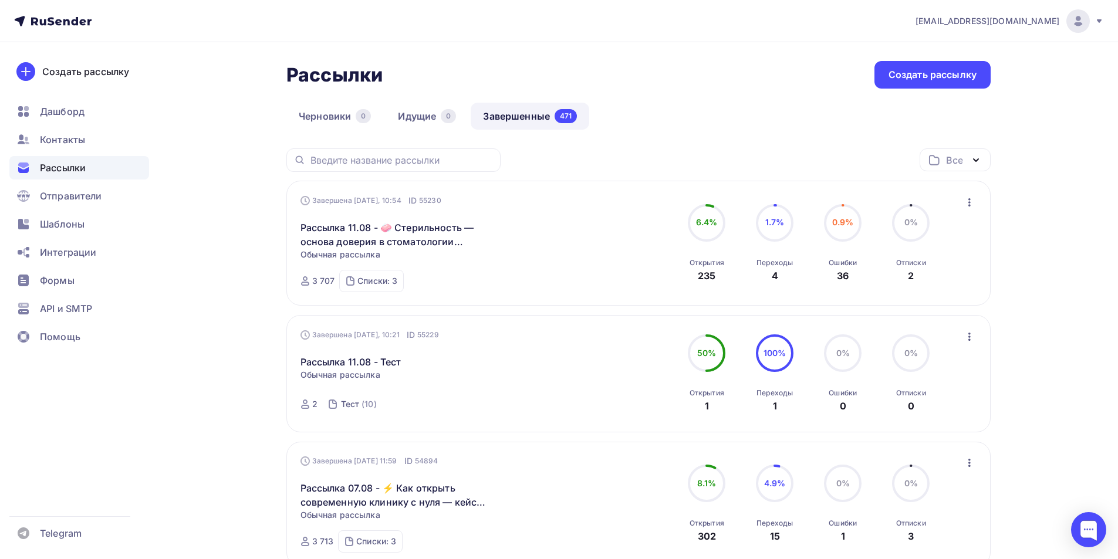
drag, startPoint x: 73, startPoint y: 231, endPoint x: 148, endPoint y: 266, distance: 83.2
click at [72, 231] on span "Шаблоны" at bounding box center [62, 224] width 45 height 14
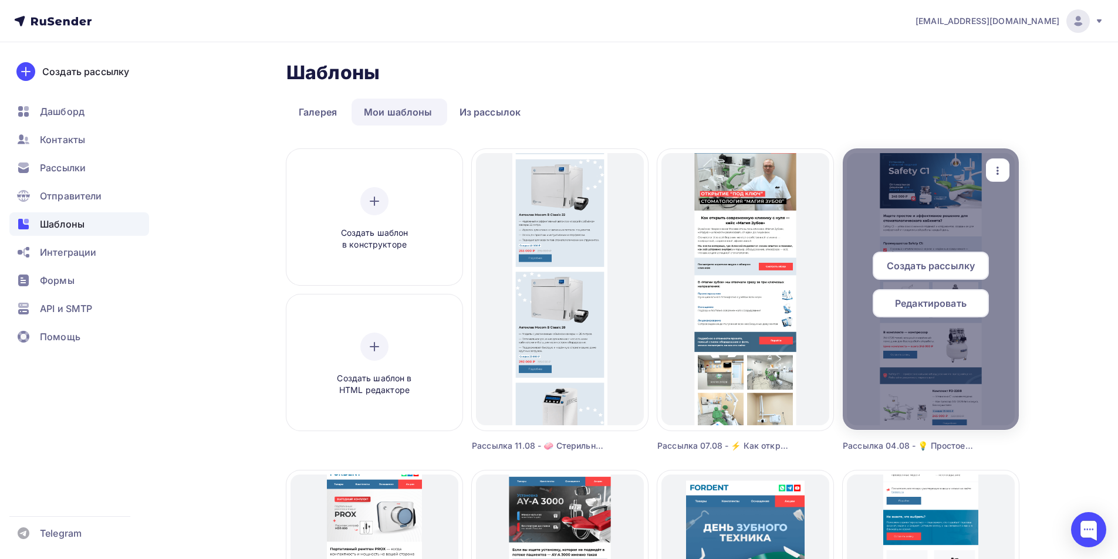
drag, startPoint x: 1082, startPoint y: 21, endPoint x: 1013, endPoint y: 197, distance: 189.1
click at [1082, 21] on img at bounding box center [1078, 21] width 14 height 14
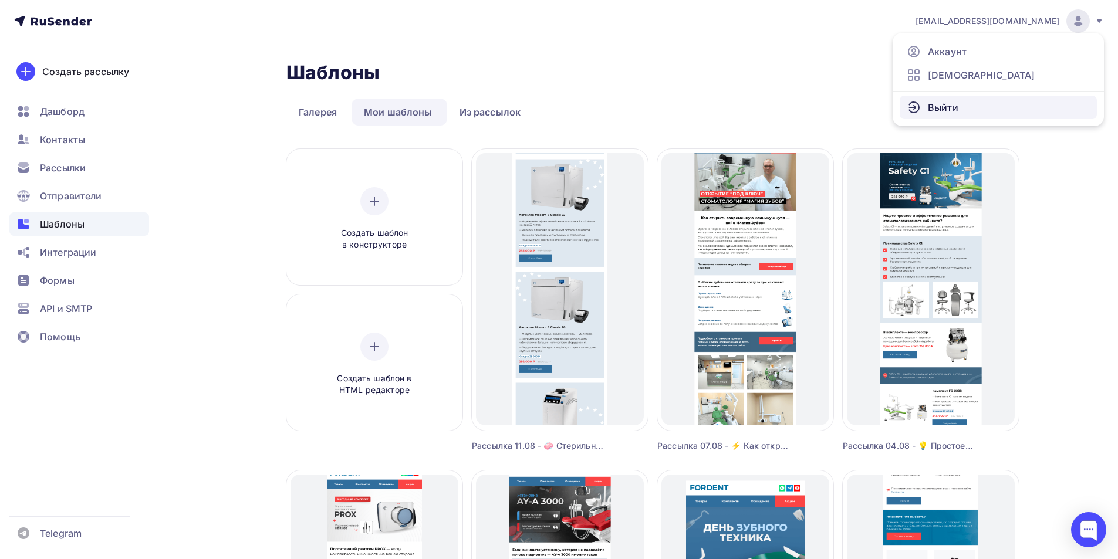
click at [958, 110] on link "Выйти" at bounding box center [997, 107] width 197 height 23
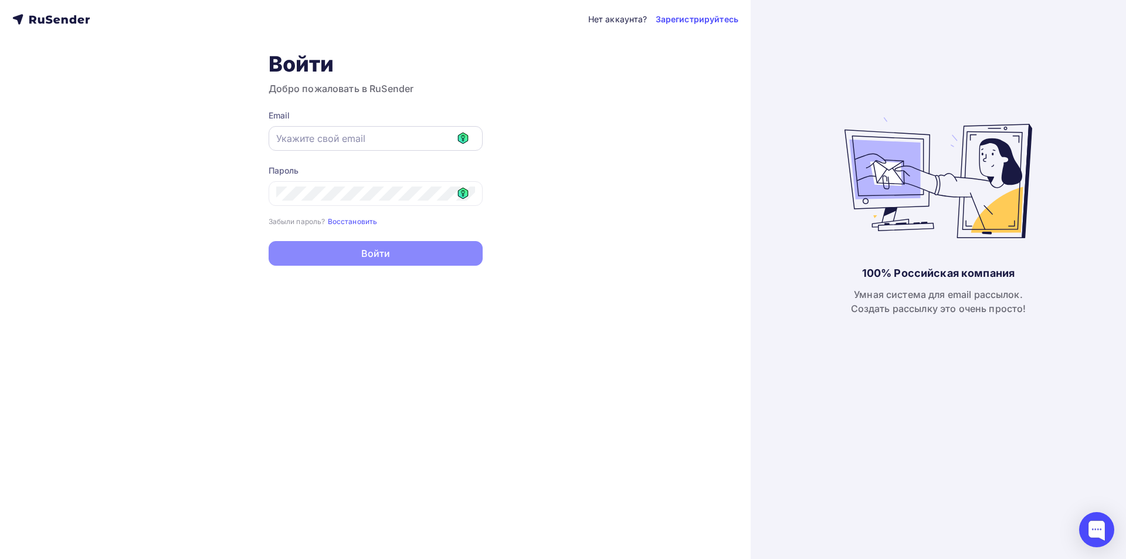
drag, startPoint x: 404, startPoint y: 136, endPoint x: 429, endPoint y: 140, distance: 25.5
click at [405, 136] on input "text" at bounding box center [375, 138] width 199 height 14
type input "[EMAIL_ADDRESS][DOMAIN_NAME]"
click at [465, 192] on icon at bounding box center [463, 193] width 11 height 11
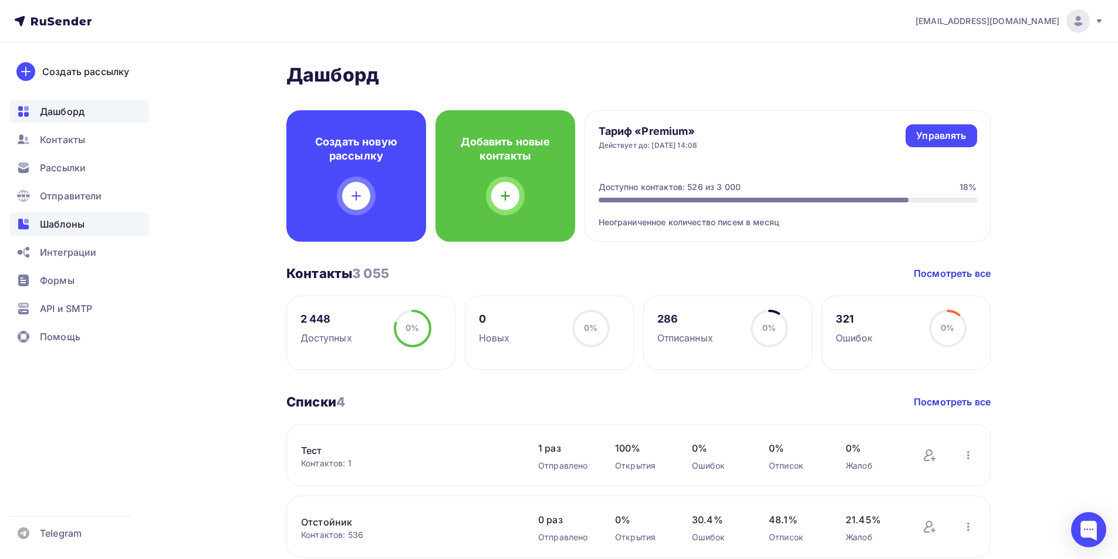
click at [70, 218] on span "Шаблоны" at bounding box center [62, 224] width 45 height 14
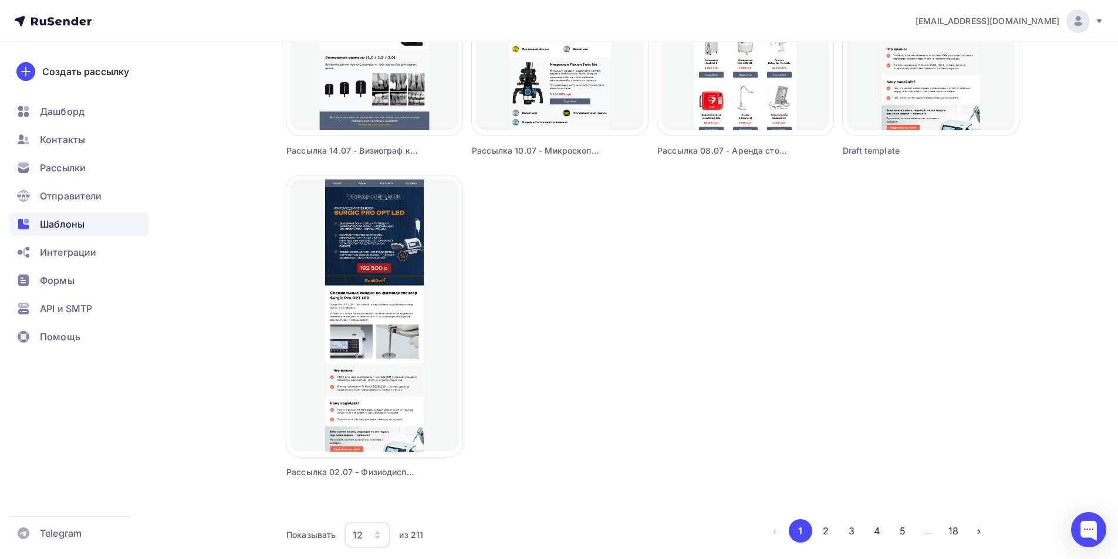
scroll to position [939, 0]
click at [828, 529] on button "2" at bounding box center [825, 530] width 23 height 23
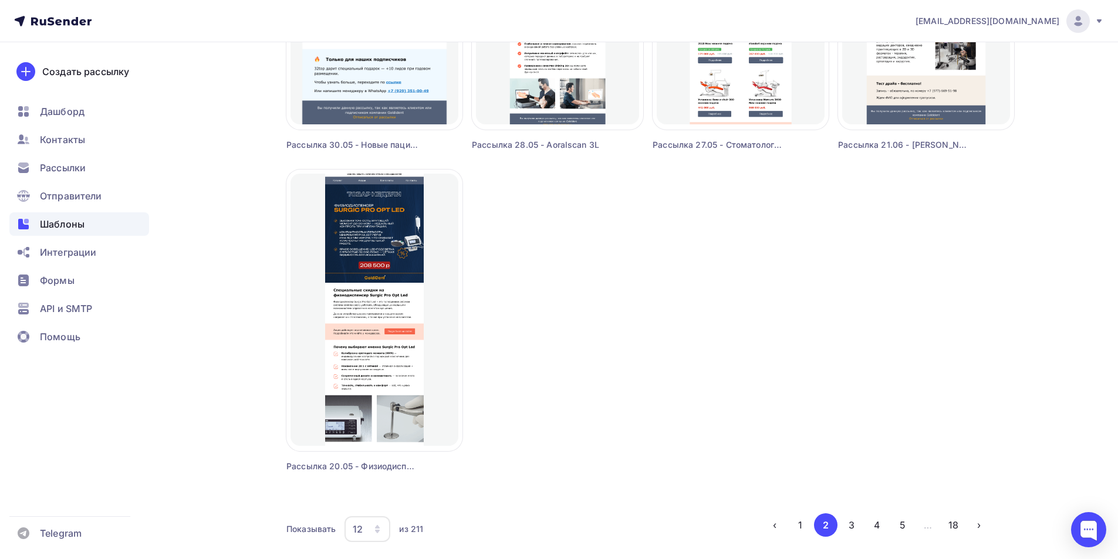
scroll to position [989, 0]
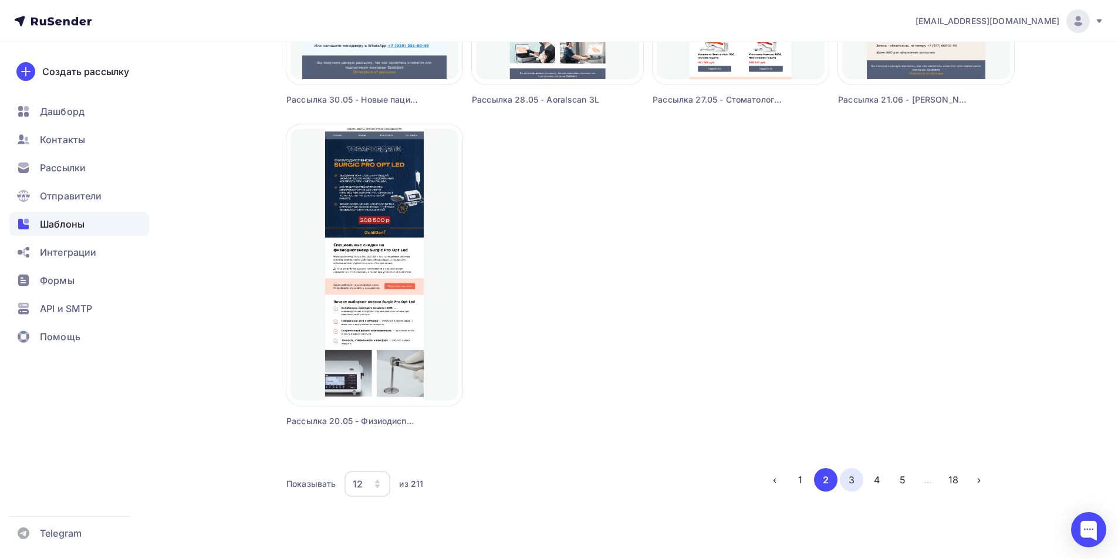
click at [851, 479] on button "3" at bounding box center [851, 479] width 23 height 23
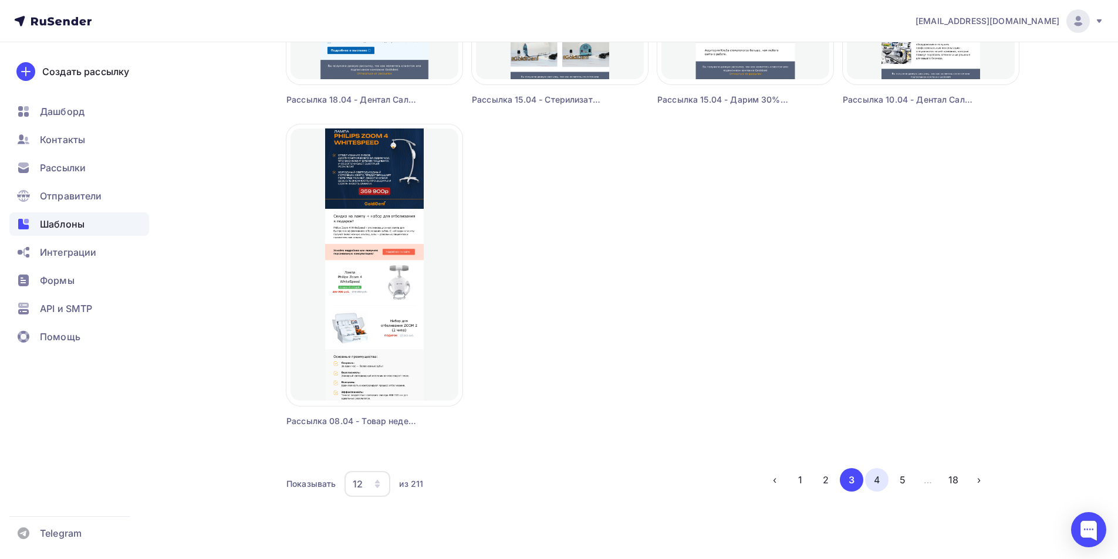
click at [875, 484] on button "4" at bounding box center [876, 479] width 23 height 23
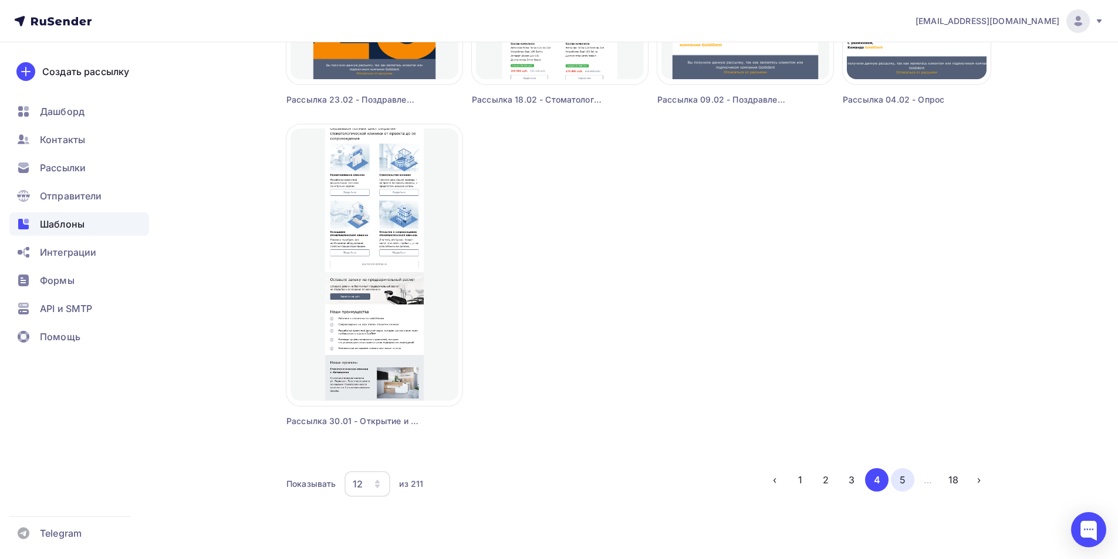
click at [904, 477] on button "5" at bounding box center [902, 479] width 23 height 23
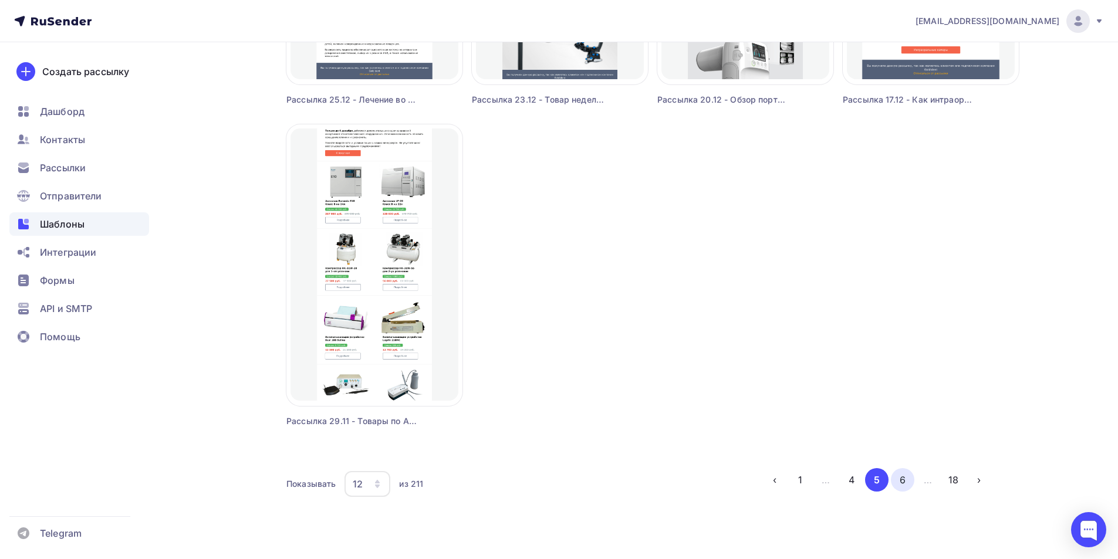
click at [896, 481] on button "6" at bounding box center [902, 479] width 23 height 23
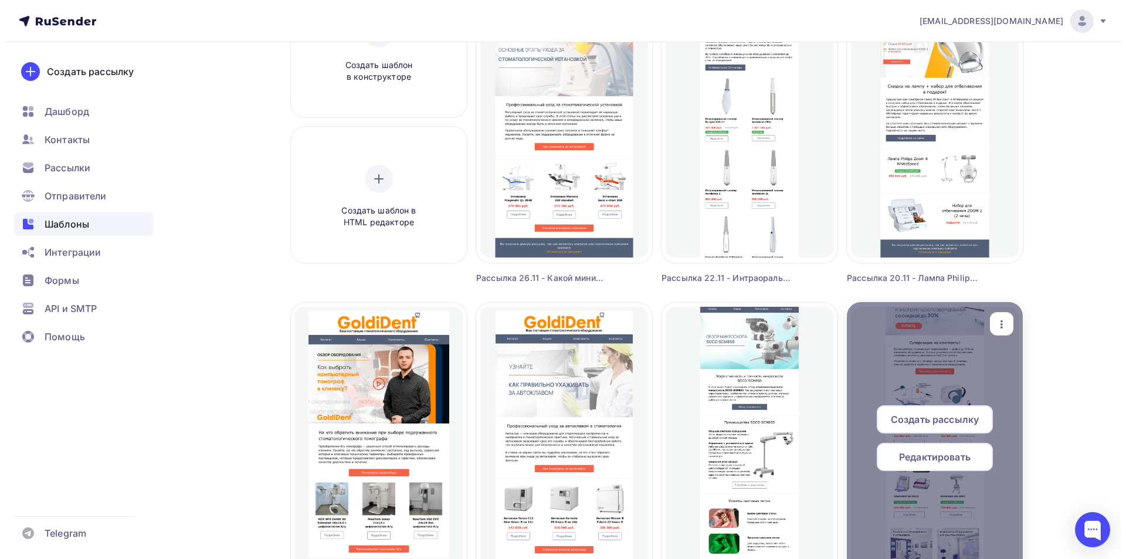
scroll to position [0, 0]
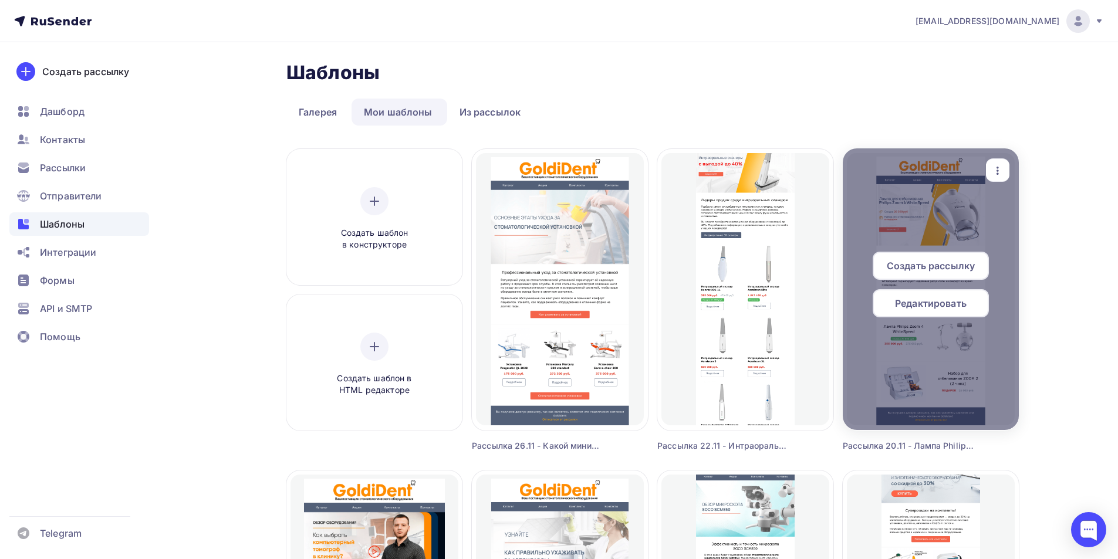
click at [929, 305] on span "Редактировать" at bounding box center [931, 303] width 72 height 14
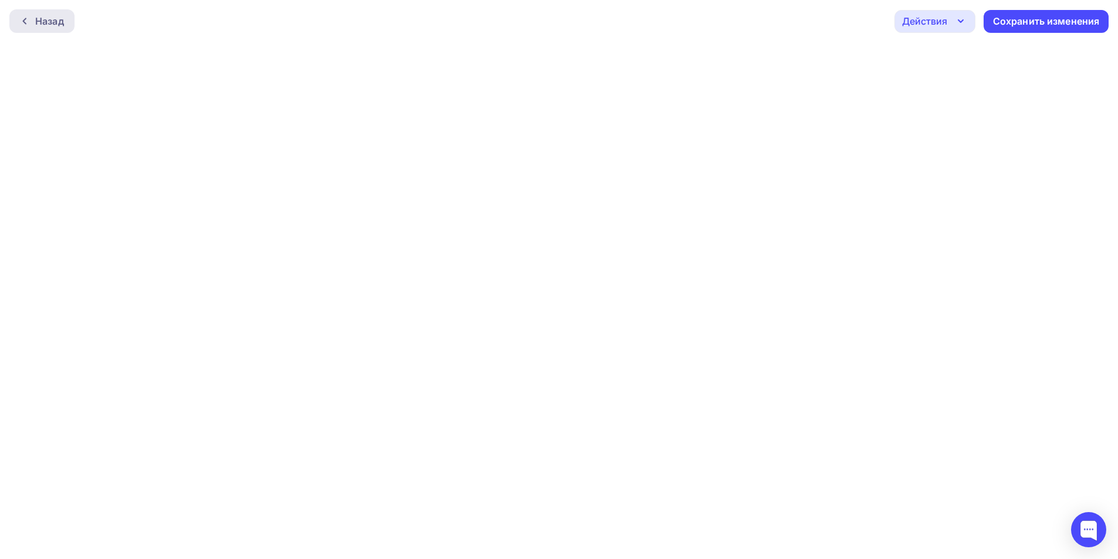
click at [44, 19] on div "Назад" at bounding box center [49, 21] width 29 height 14
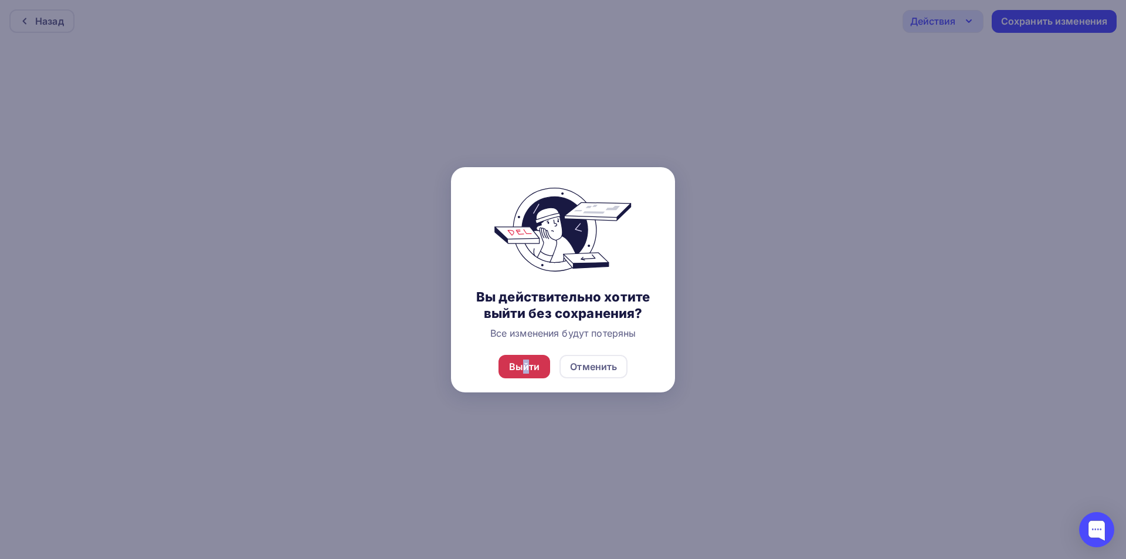
click at [523, 367] on div "Выйти" at bounding box center [524, 367] width 31 height 14
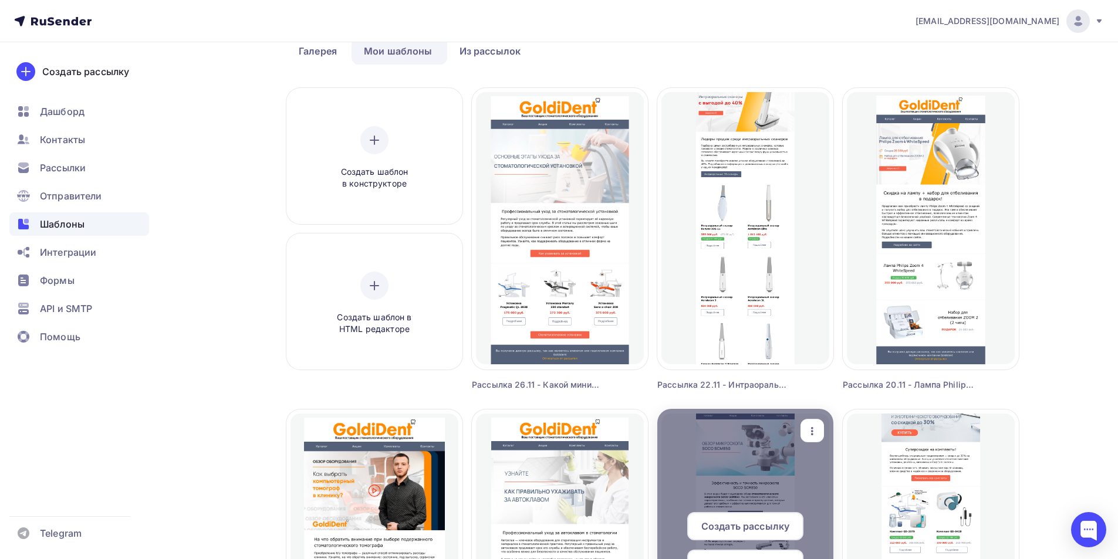
scroll to position [59, 0]
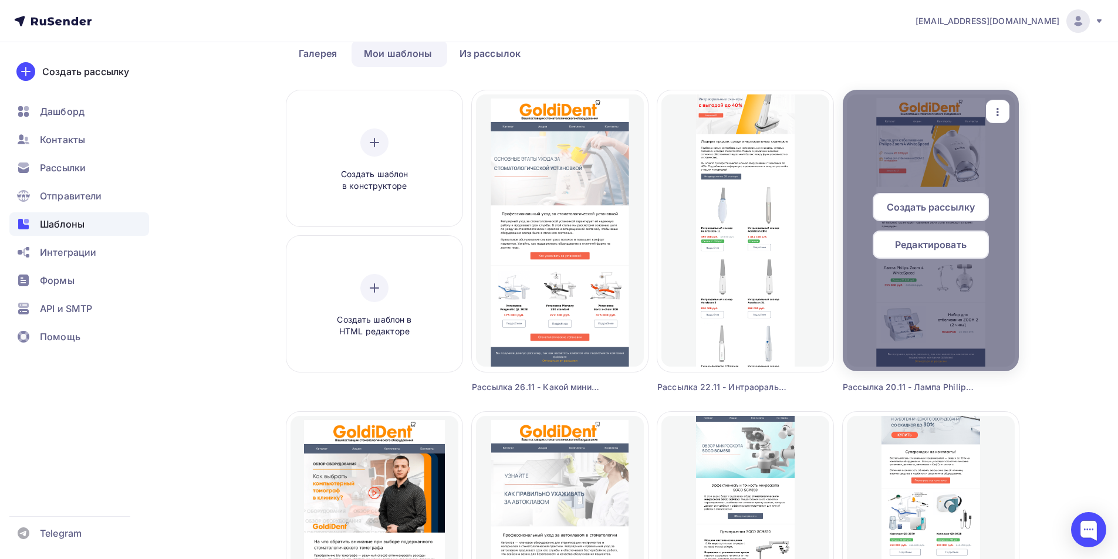
click at [1002, 113] on icon "button" at bounding box center [997, 112] width 14 height 14
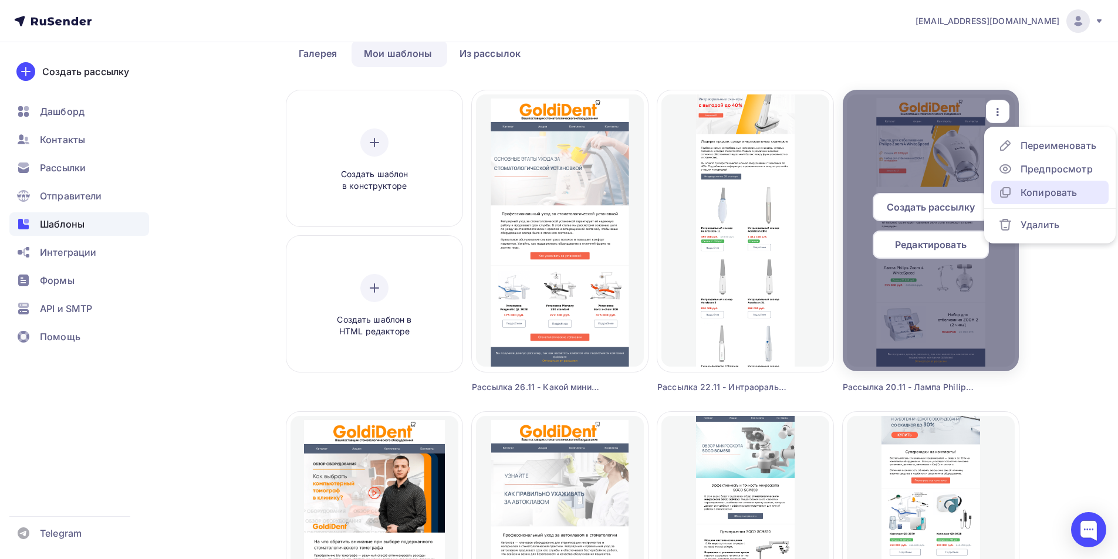
drag, startPoint x: 1027, startPoint y: 191, endPoint x: 912, endPoint y: 271, distance: 140.0
click at [1026, 191] on div "Копировать" at bounding box center [1048, 192] width 56 height 14
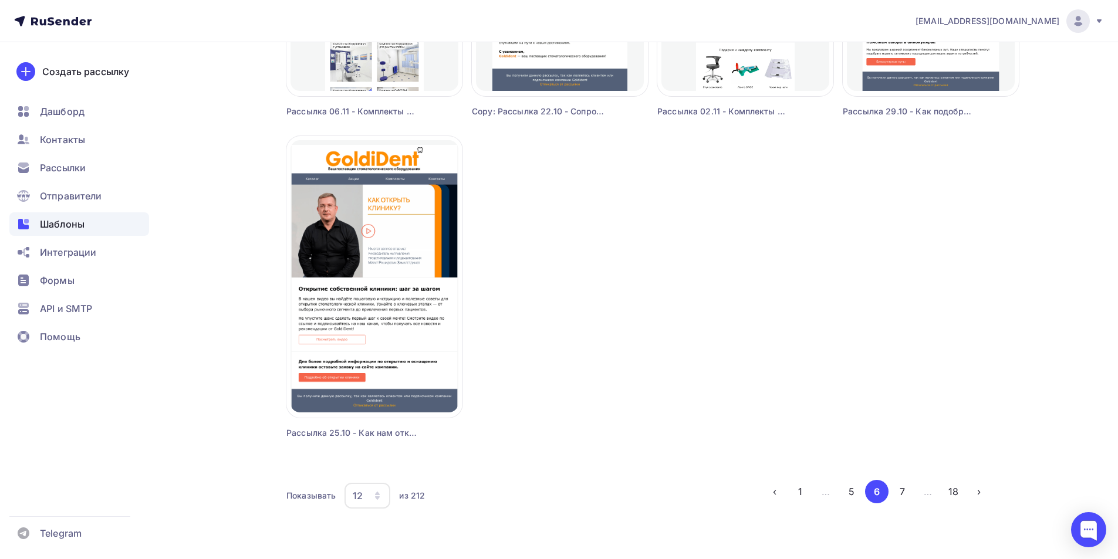
scroll to position [989, 0]
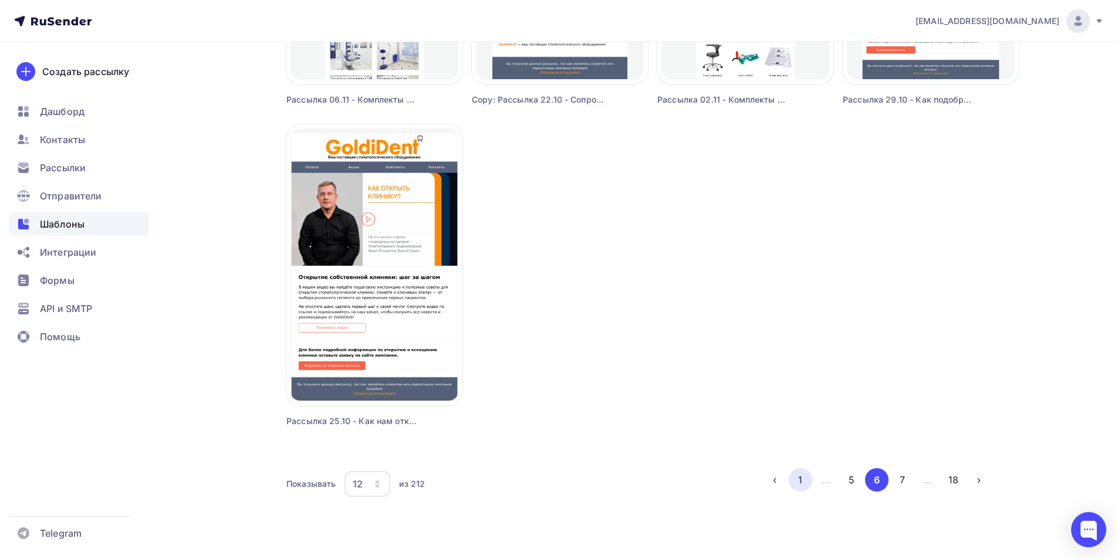
drag, startPoint x: 806, startPoint y: 480, endPoint x: 800, endPoint y: 477, distance: 6.0
click at [805, 478] on button "1" at bounding box center [800, 479] width 23 height 23
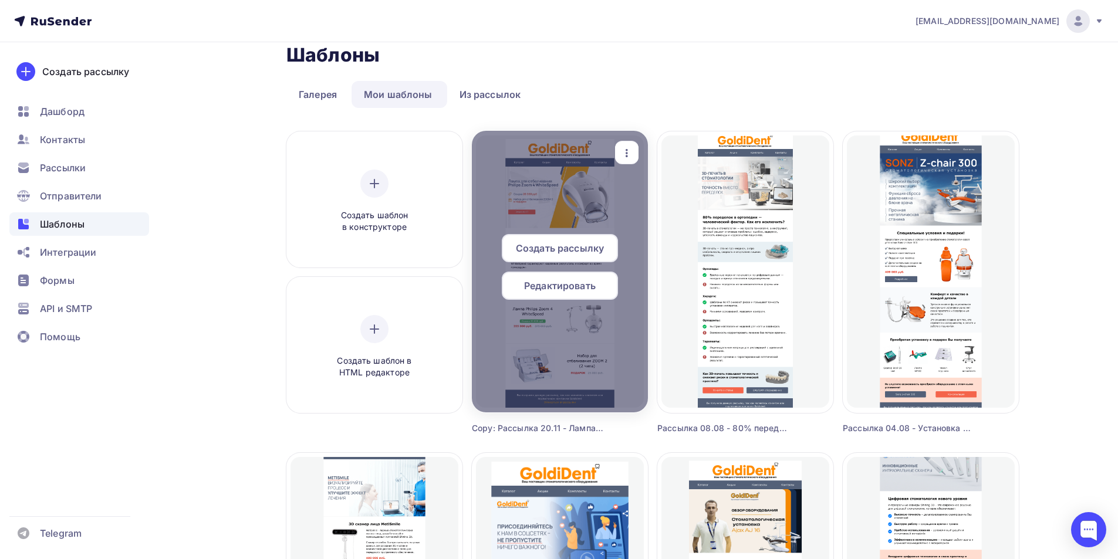
scroll to position [0, 0]
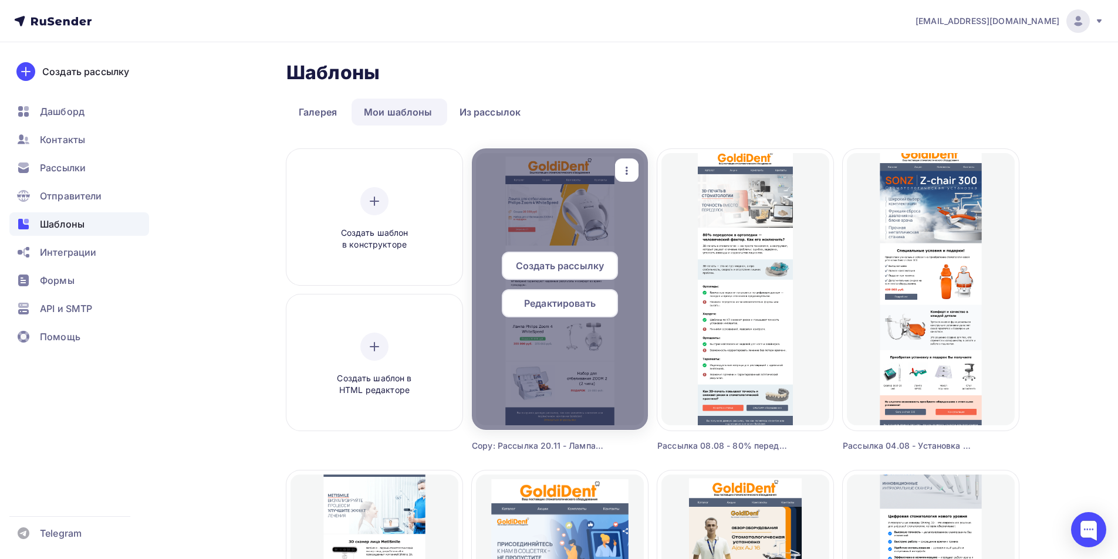
click at [631, 173] on icon "button" at bounding box center [627, 171] width 14 height 14
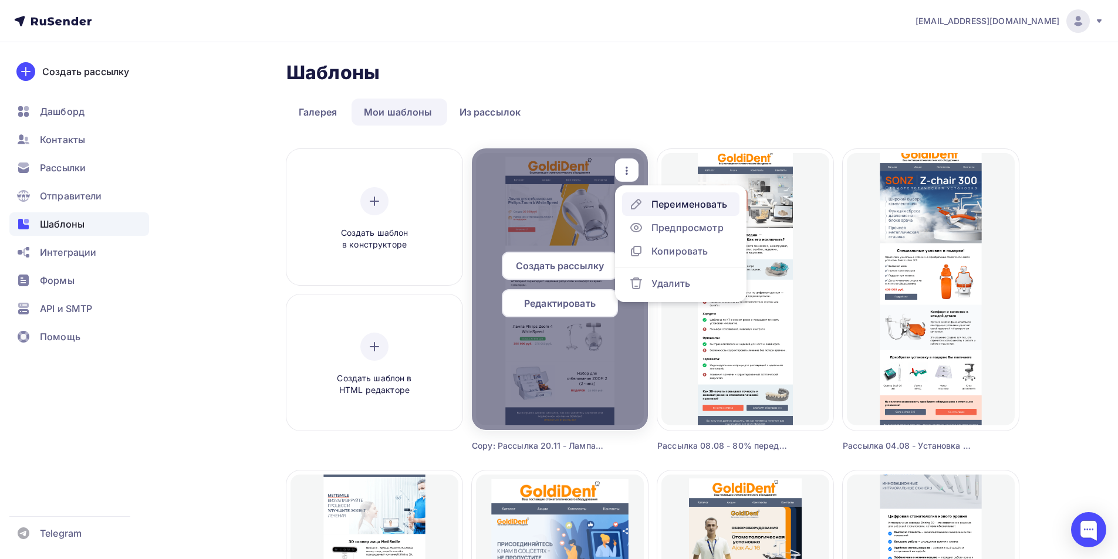
click at [660, 205] on div "Переименовать" at bounding box center [689, 204] width 76 height 14
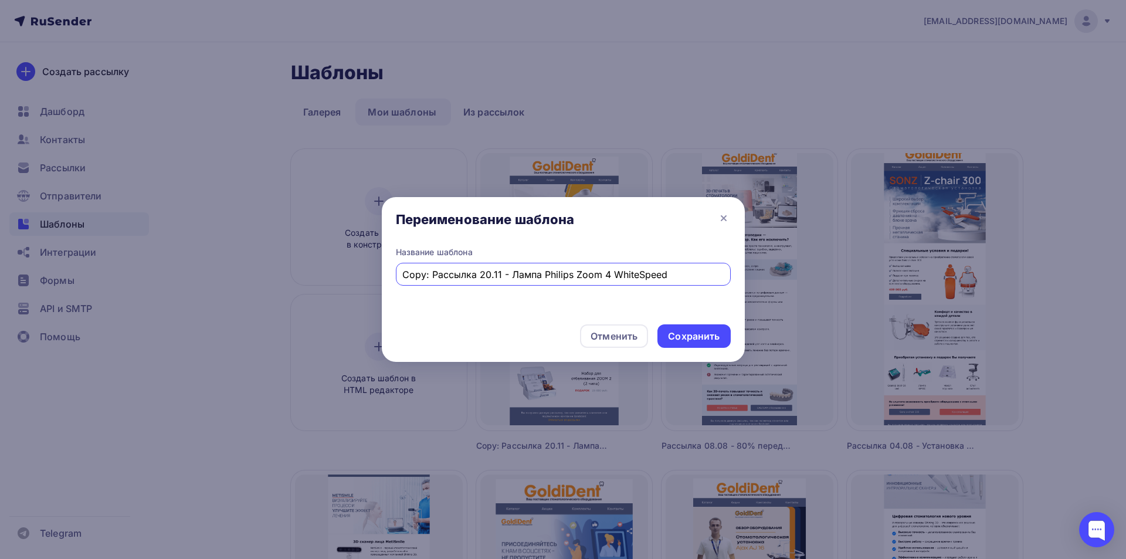
drag, startPoint x: 433, startPoint y: 277, endPoint x: 408, endPoint y: 252, distance: 35.7
click at [376, 275] on div "Переименование шаблона Название шаблона Copy: Рассылка 20.11 - Лампа Philips Zo…" at bounding box center [563, 279] width 1126 height 559
drag, startPoint x: 651, startPoint y: 276, endPoint x: 529, endPoint y: 311, distance: 126.9
click at [485, 280] on input "Рассылка 12.08 - Лампа Philips Zoom 4 WhiteSpeed" at bounding box center [563, 275] width 322 height 14
type input "Рассылка 12.08 - Лампа Philips Zoom 4 WhiteSpeed"
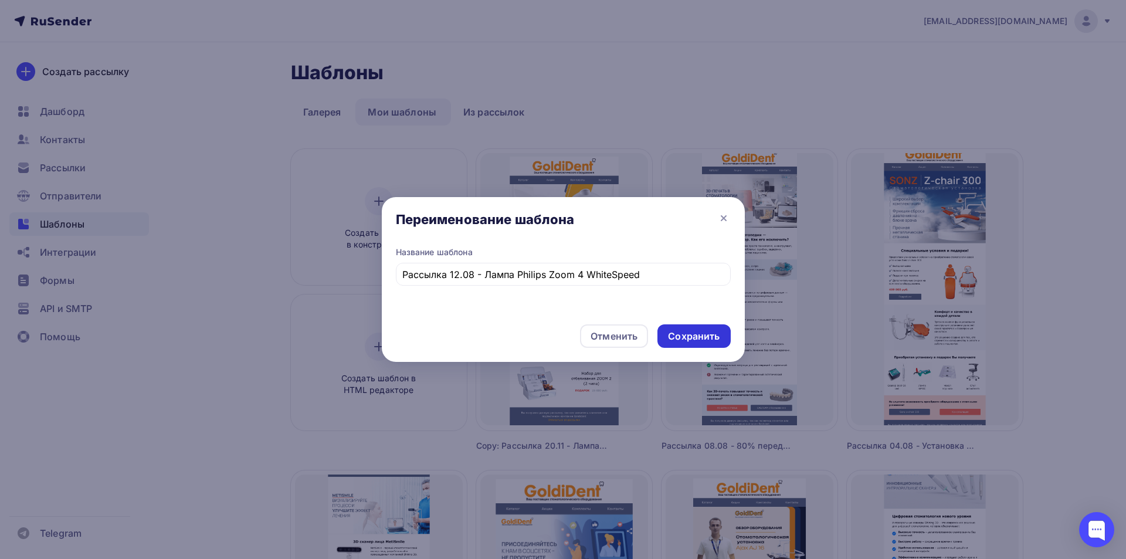
click at [682, 334] on div "Сохранить" at bounding box center [694, 336] width 52 height 13
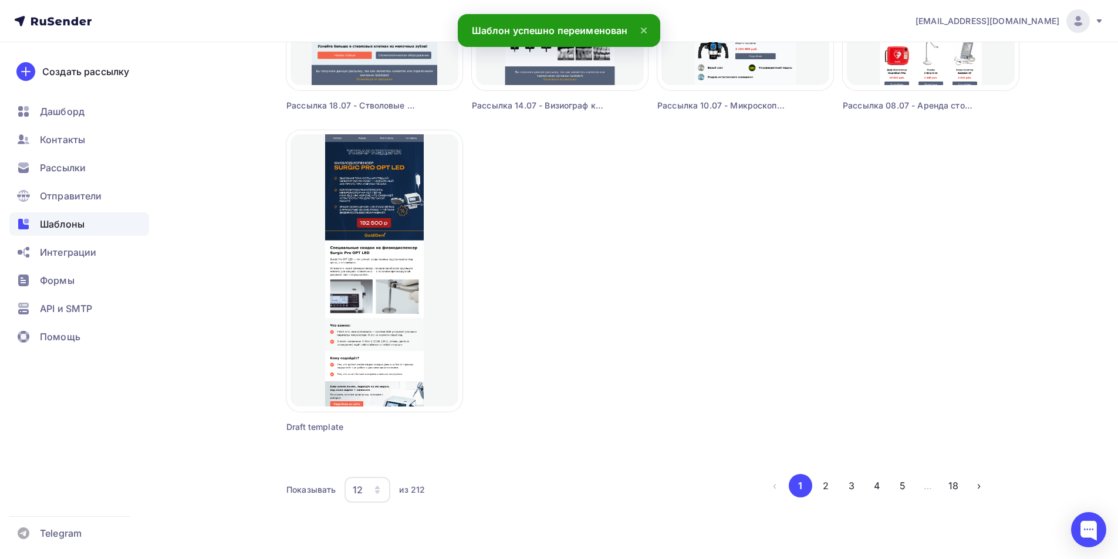
scroll to position [989, 0]
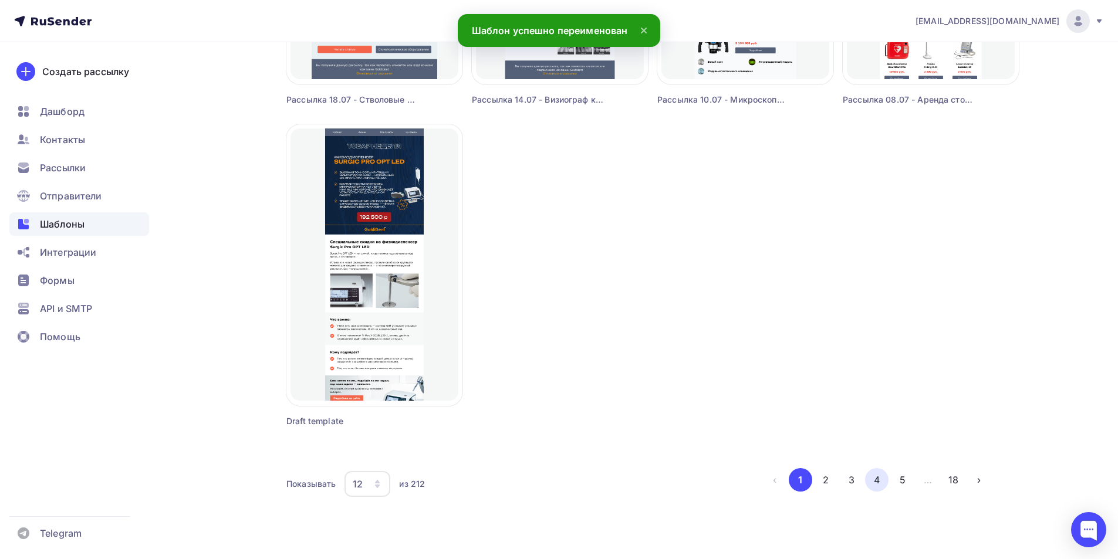
drag, startPoint x: 882, startPoint y: 473, endPoint x: 879, endPoint y: 481, distance: 7.6
click at [882, 473] on button "4" at bounding box center [876, 479] width 23 height 23
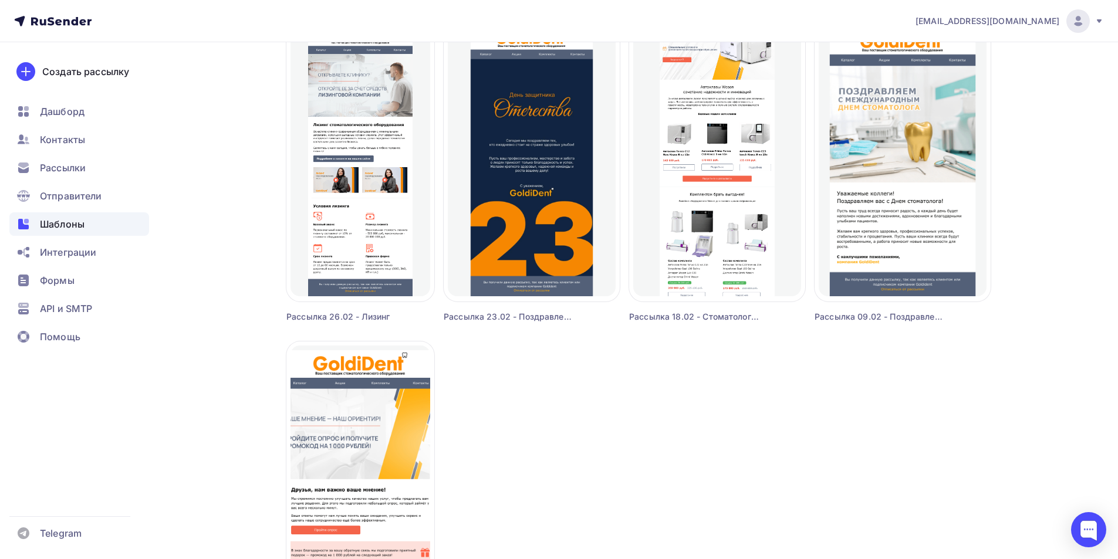
scroll to position [939, 0]
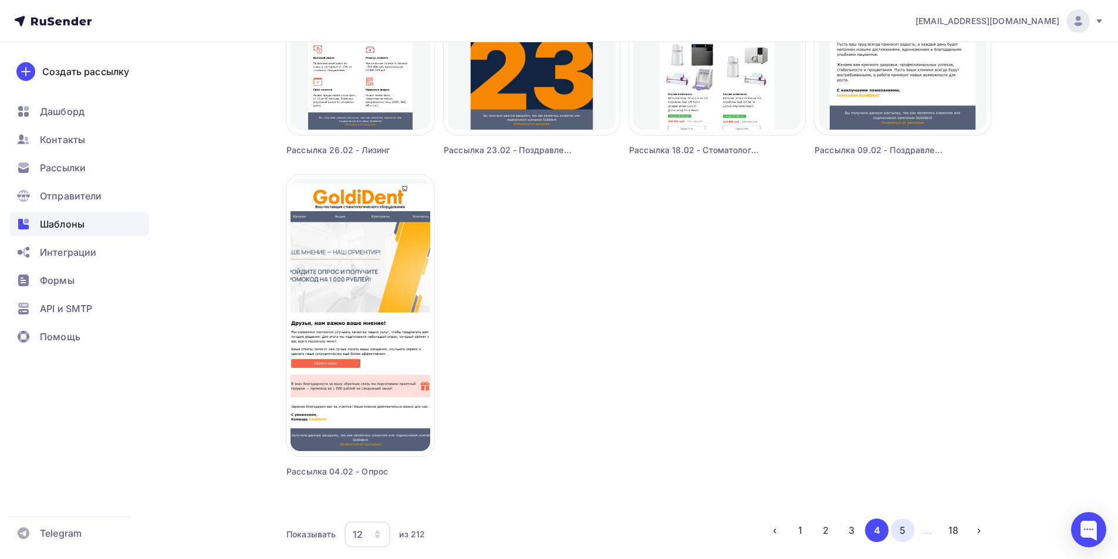
click at [892, 536] on button "5" at bounding box center [902, 530] width 23 height 23
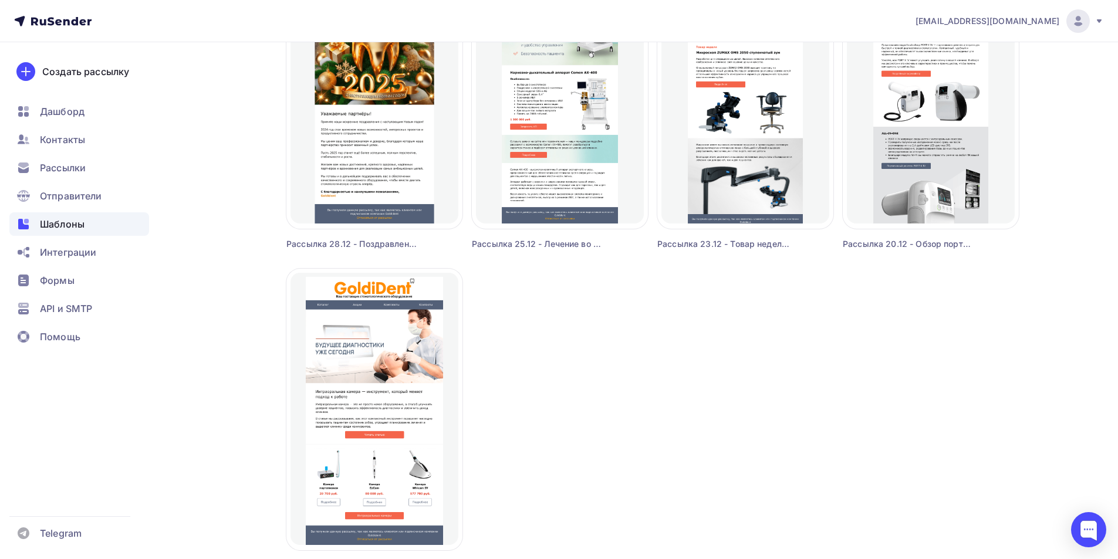
scroll to position [989, 0]
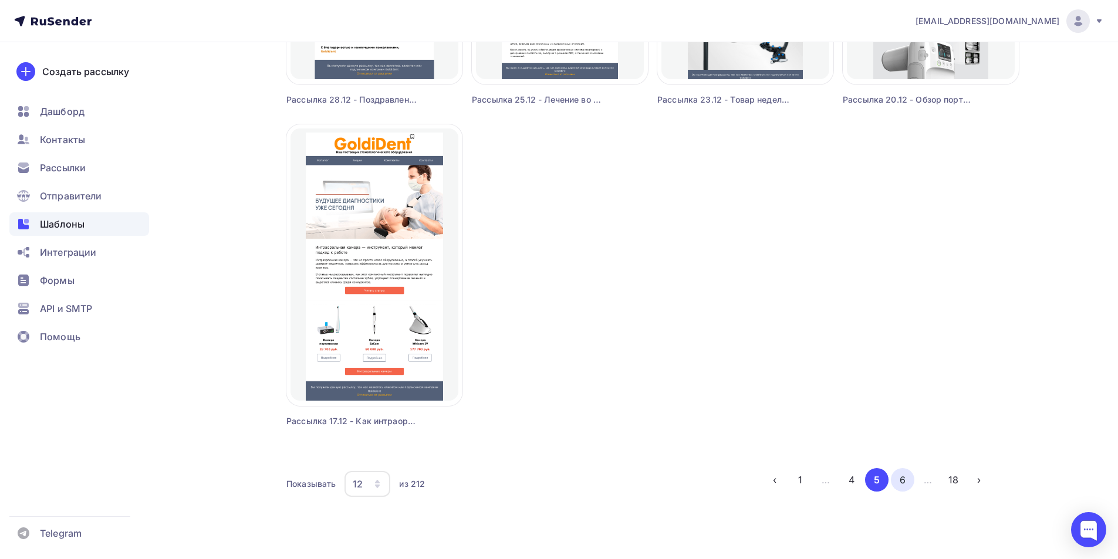
click at [902, 483] on button "6" at bounding box center [902, 479] width 23 height 23
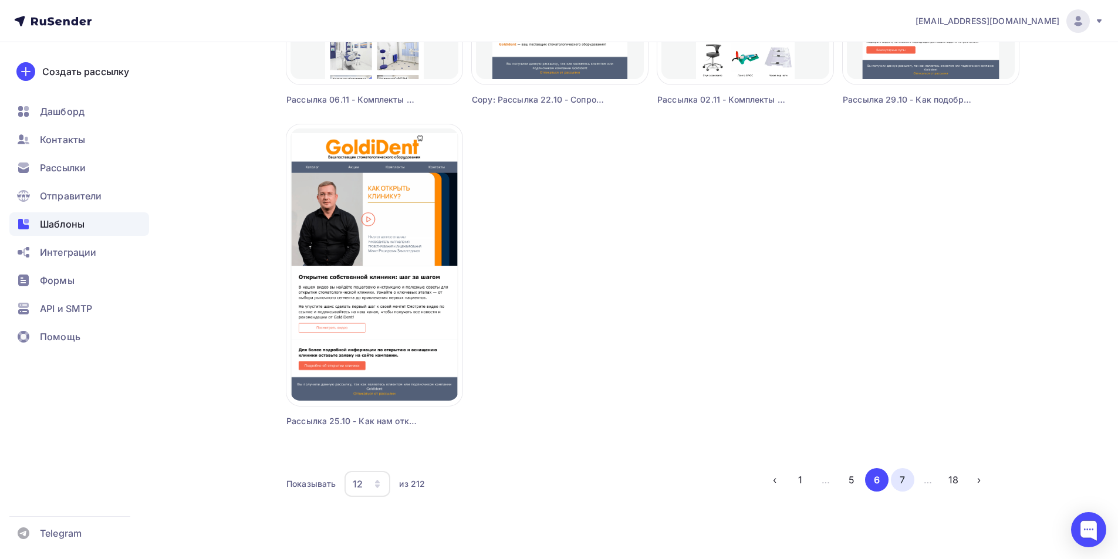
click at [898, 481] on button "7" at bounding box center [902, 479] width 23 height 23
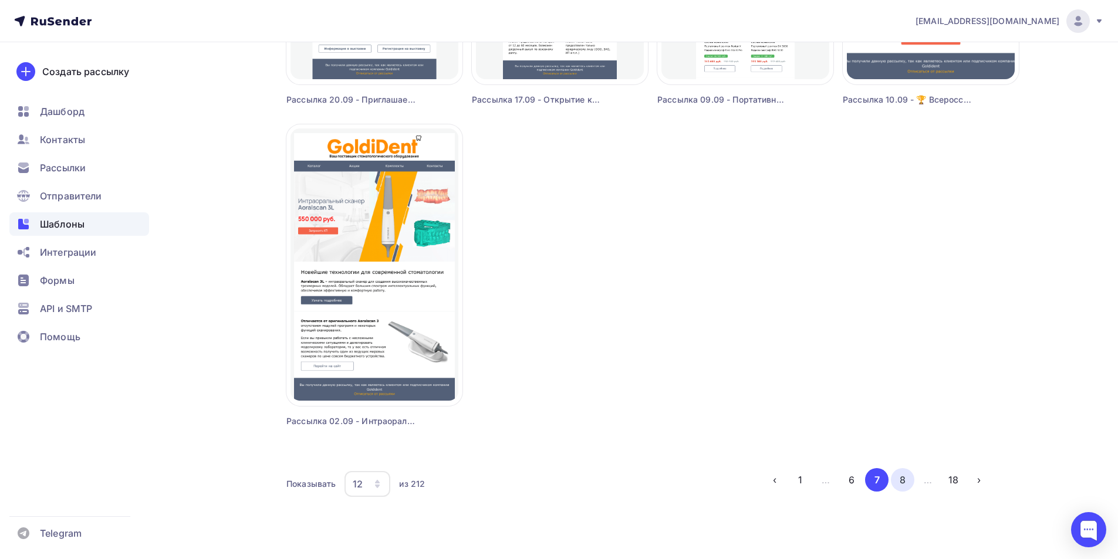
click at [901, 488] on button "8" at bounding box center [902, 479] width 23 height 23
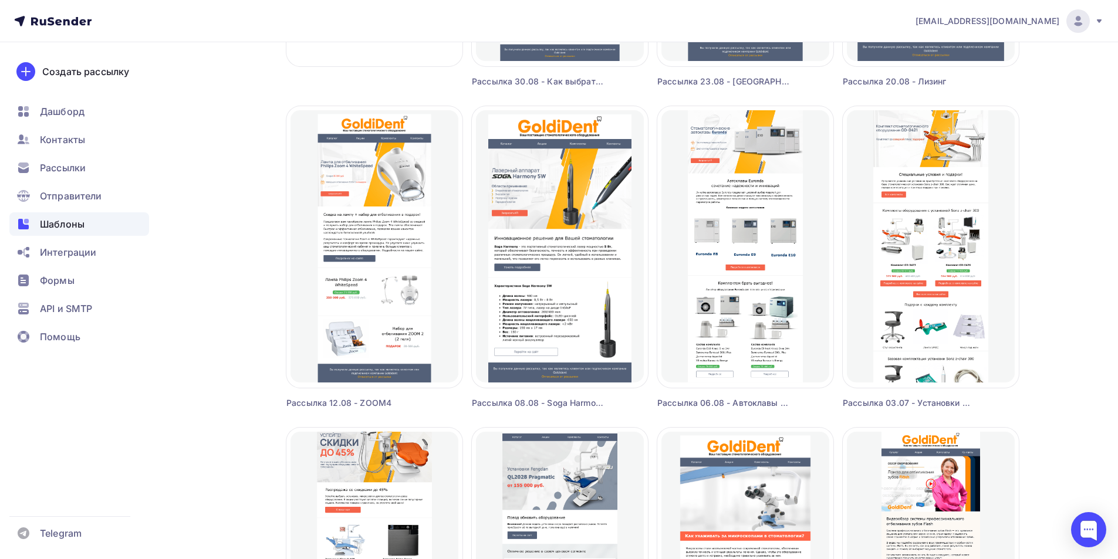
scroll to position [344, 0]
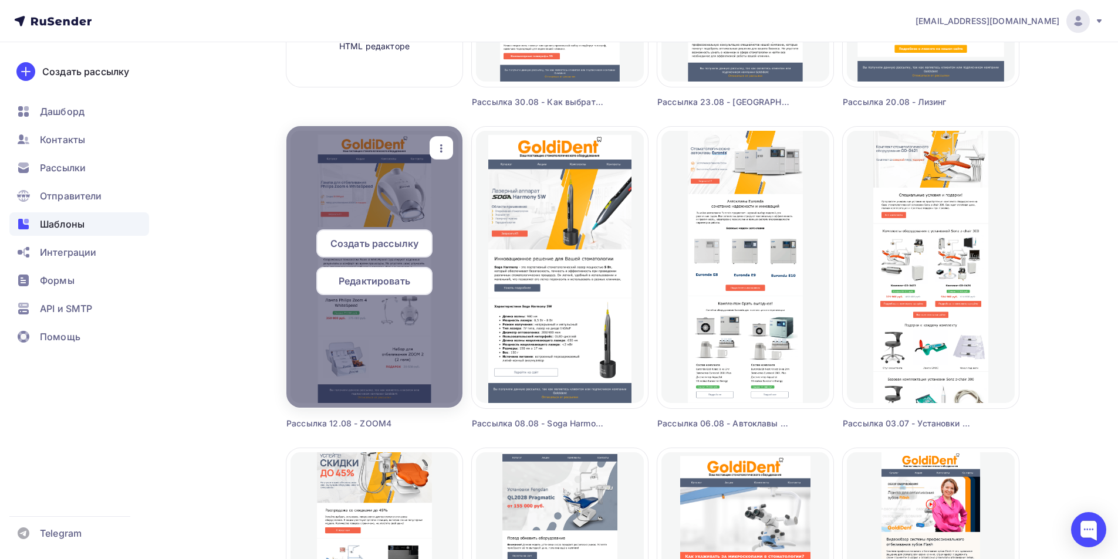
click at [451, 148] on div "button" at bounding box center [440, 148] width 23 height 23
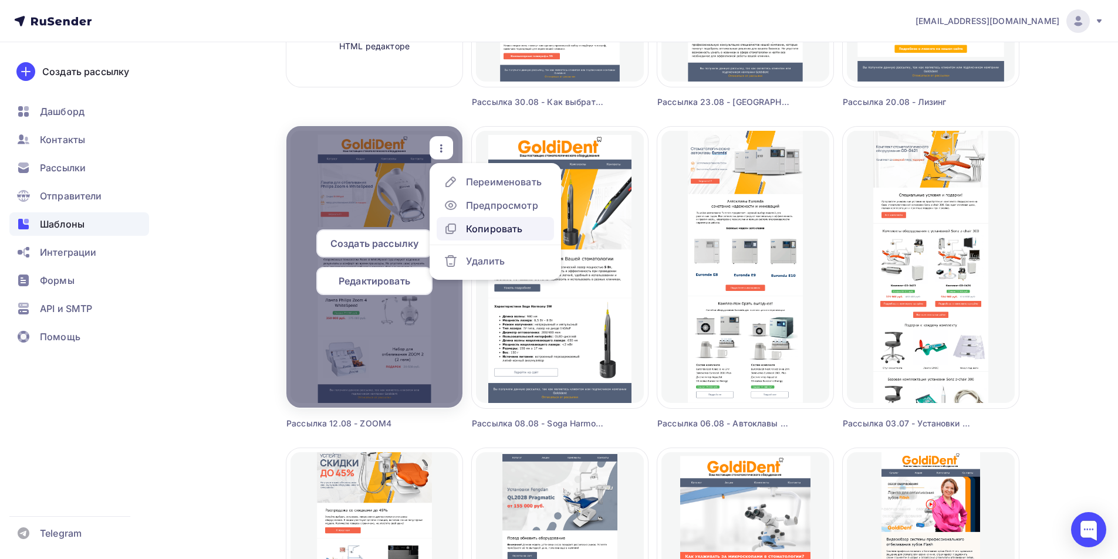
click at [488, 232] on div "Копировать" at bounding box center [494, 229] width 56 height 14
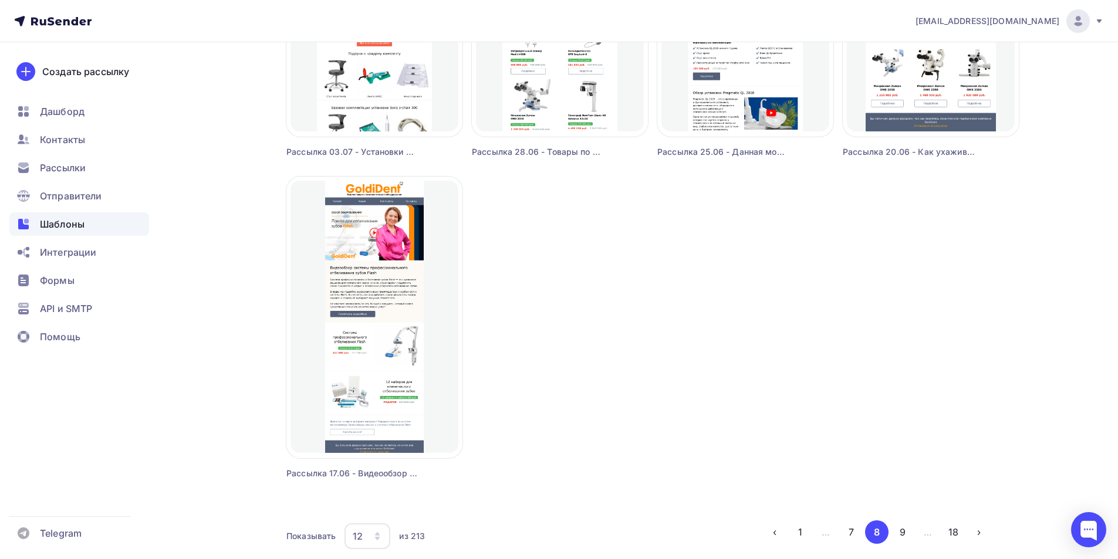
scroll to position [989, 0]
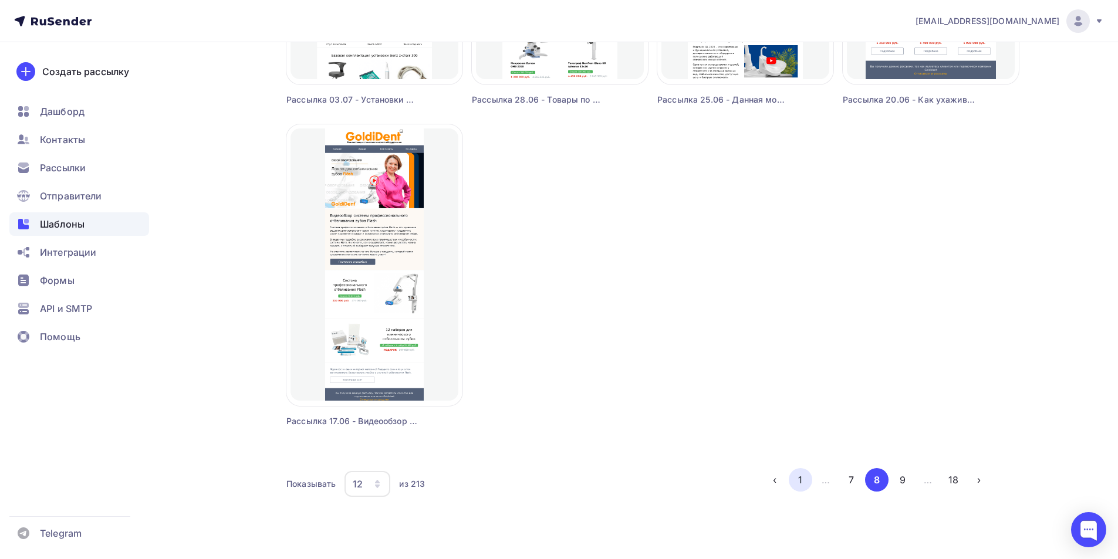
drag, startPoint x: 794, startPoint y: 470, endPoint x: 792, endPoint y: 480, distance: 10.2
click at [796, 469] on button "1" at bounding box center [800, 479] width 23 height 23
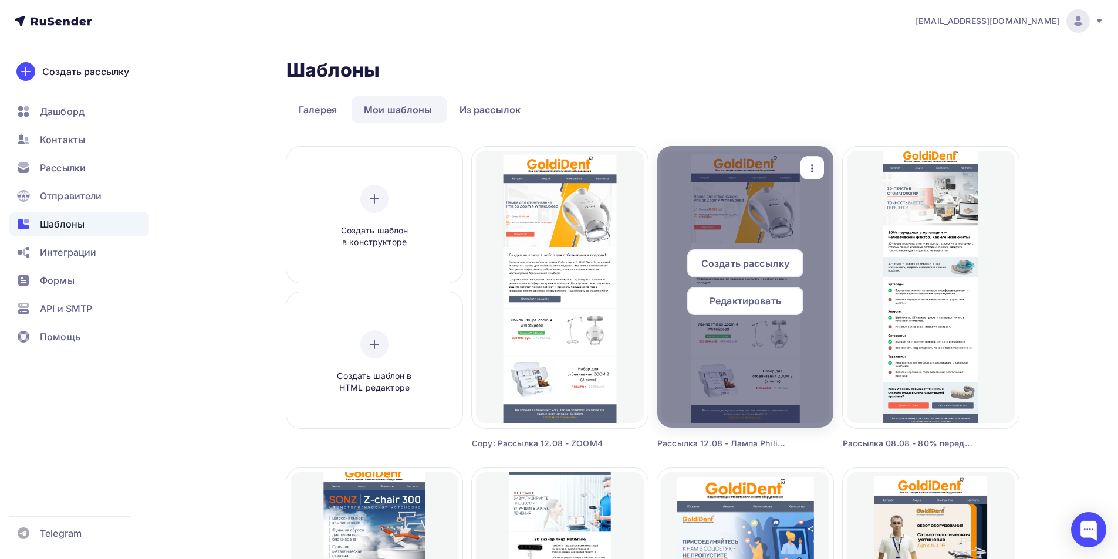
scroll to position [0, 0]
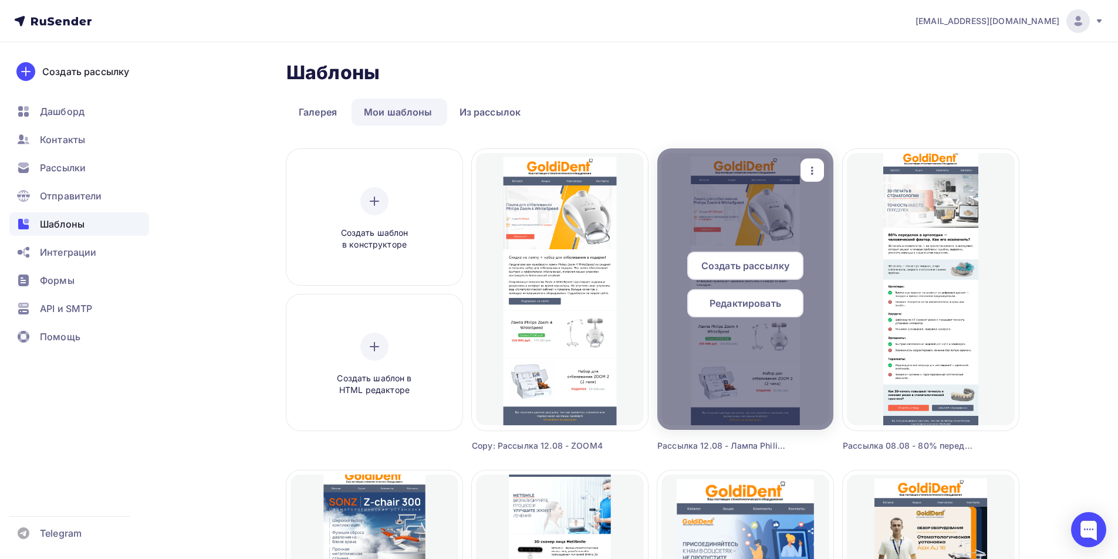
drag, startPoint x: 815, startPoint y: 164, endPoint x: 811, endPoint y: 191, distance: 27.3
click at [816, 163] on div "button" at bounding box center [812, 170] width 14 height 15
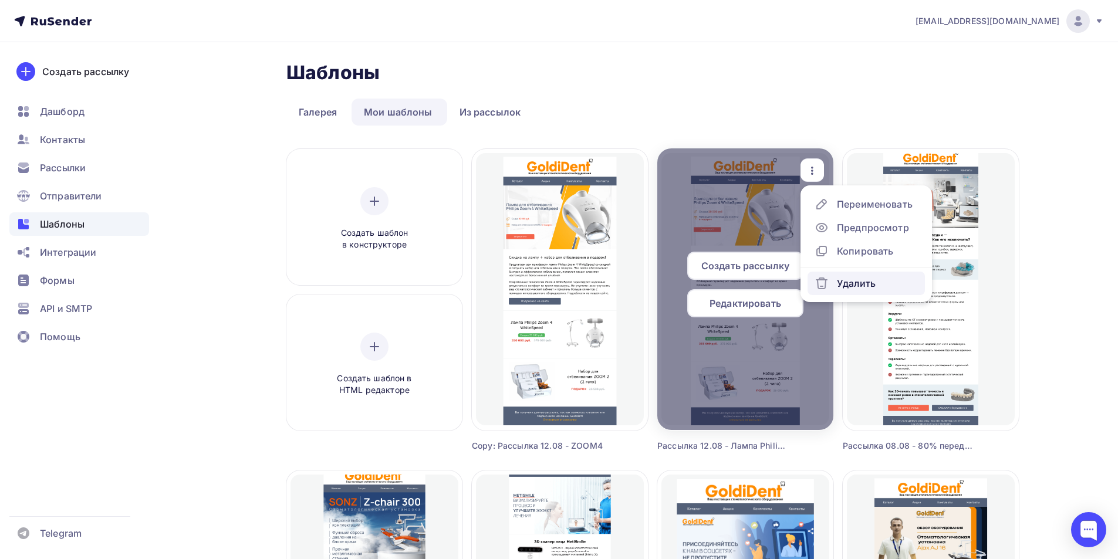
click at [838, 280] on div "Удалить" at bounding box center [856, 283] width 39 height 14
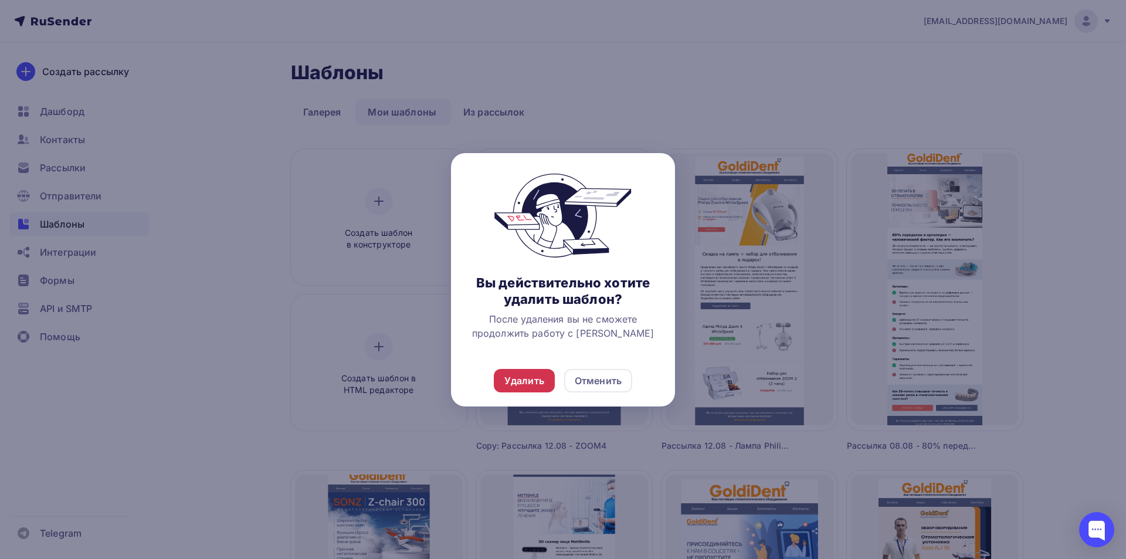
drag, startPoint x: 534, startPoint y: 375, endPoint x: 589, endPoint y: 390, distance: 56.9
click at [534, 375] on div "Удалить" at bounding box center [525, 381] width 40 height 14
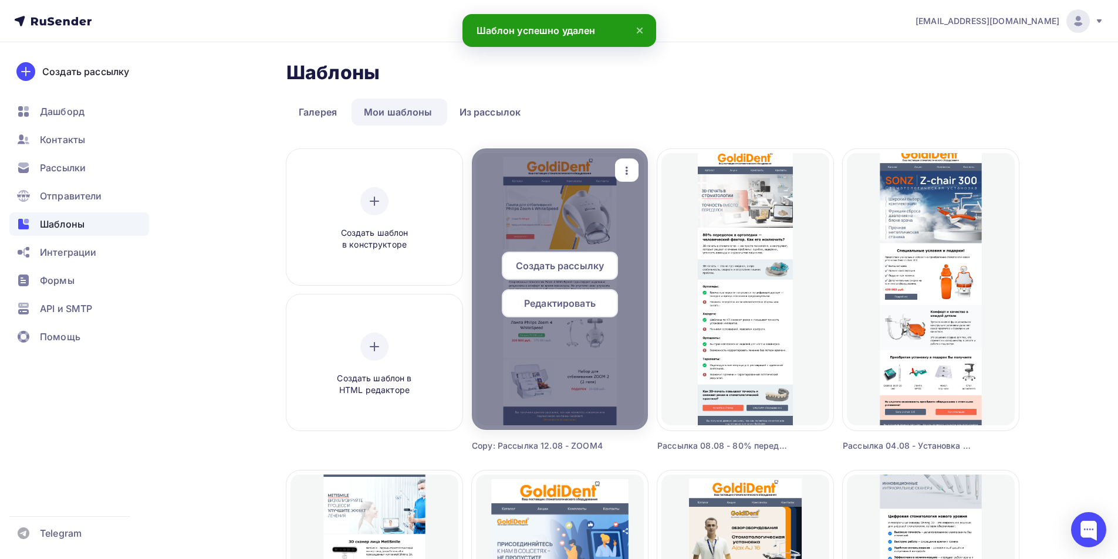
click at [628, 164] on icon "button" at bounding box center [627, 171] width 14 height 14
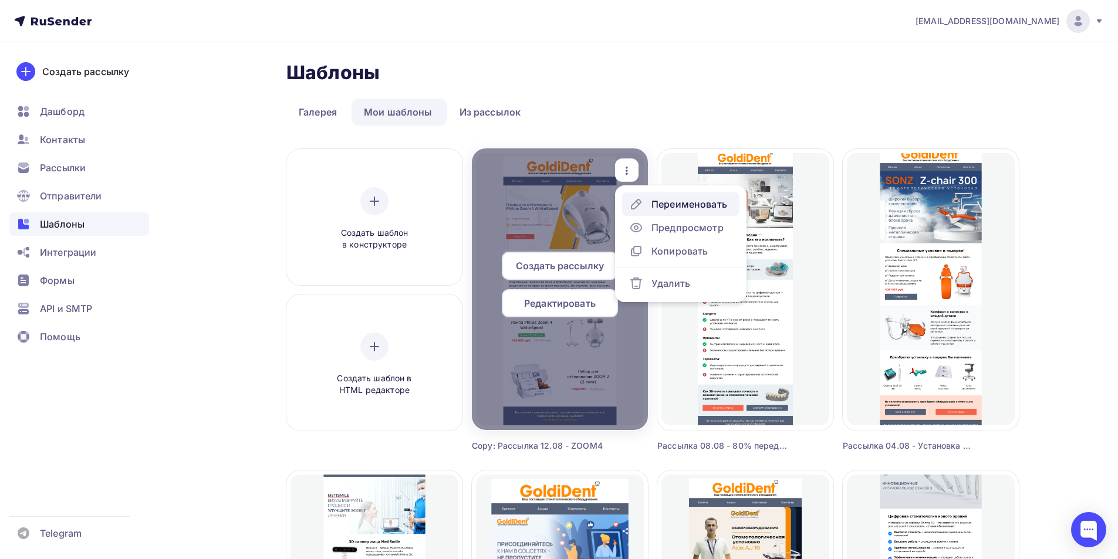
click at [676, 201] on div "Переименовать" at bounding box center [689, 204] width 76 height 14
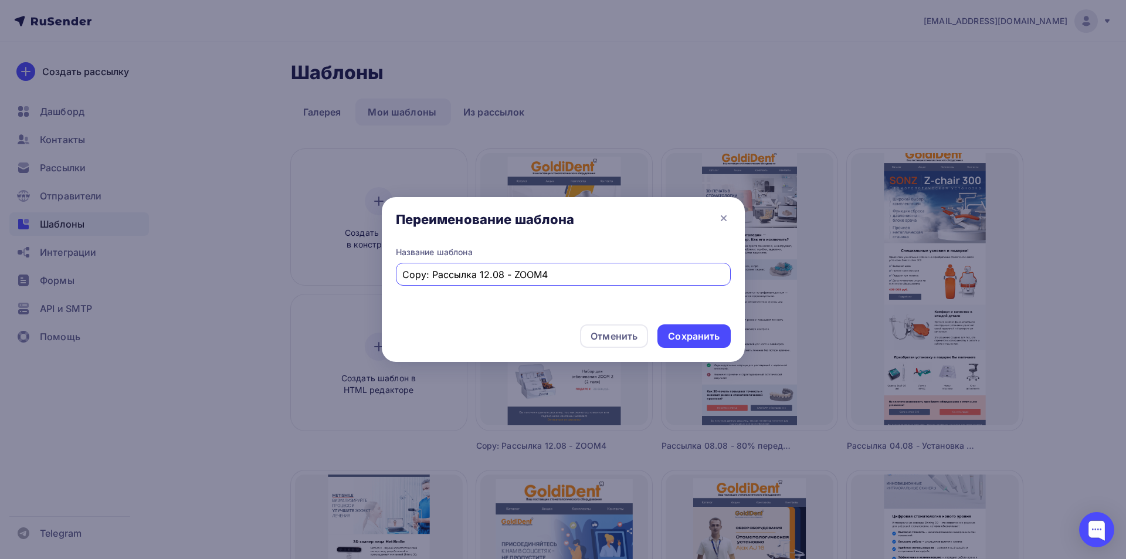
drag, startPoint x: 411, startPoint y: 276, endPoint x: 350, endPoint y: 268, distance: 61.5
click at [347, 276] on div "Переименование шаблона Название шаблона Copy: Рассылка 12.08 - ZOOM4 Отменить С…" at bounding box center [563, 279] width 1126 height 559
type input "Рассылка 12.08 - Лампа Philips Zoom 4 WhiteSpeed"
click at [710, 345] on div "Сохранить" at bounding box center [694, 335] width 73 height 23
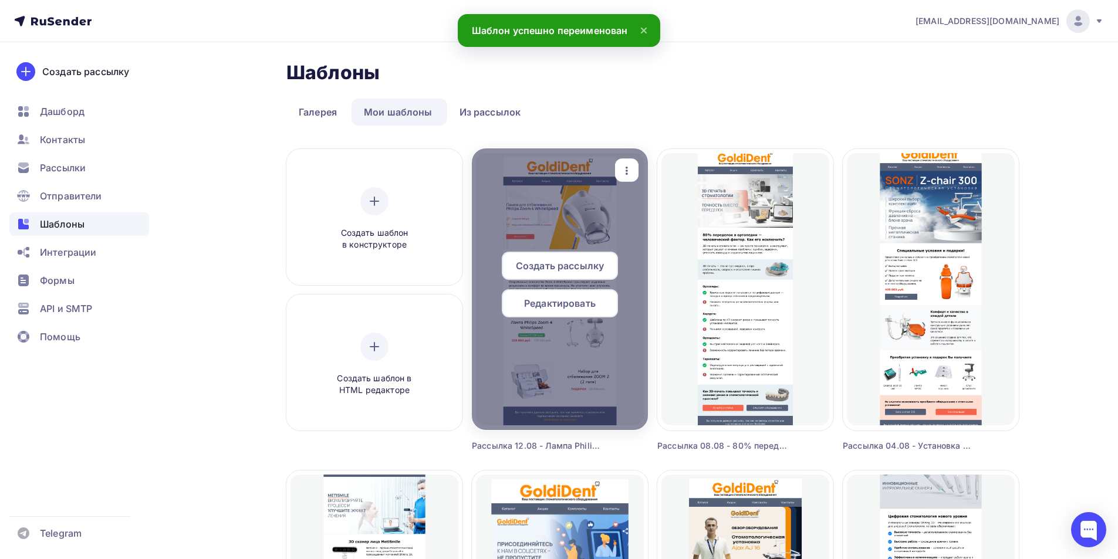
drag, startPoint x: 589, startPoint y: 303, endPoint x: 569, endPoint y: 333, distance: 36.0
click at [588, 303] on span "Редактировать" at bounding box center [560, 303] width 72 height 14
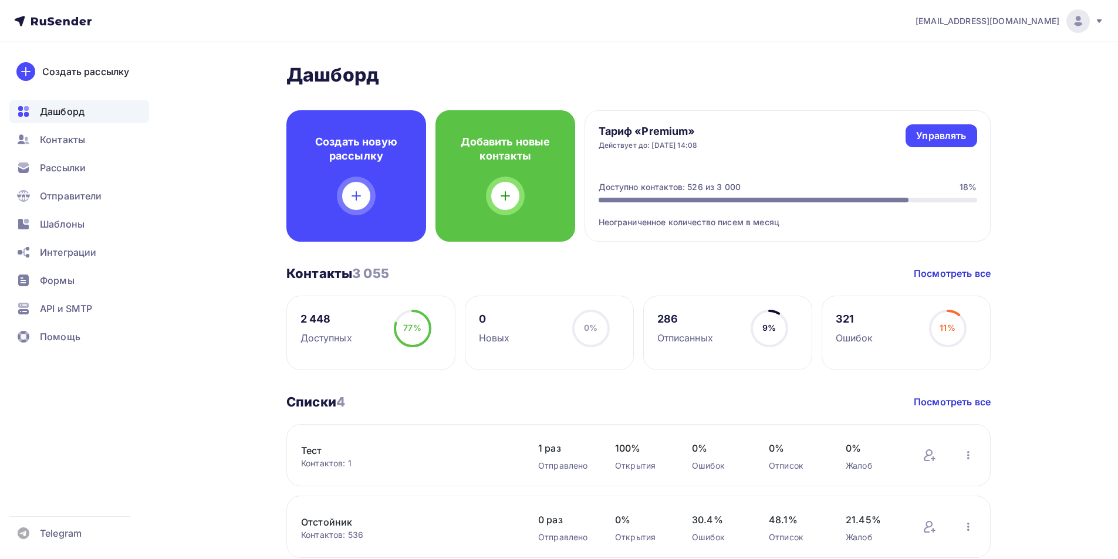
click at [66, 224] on span "Шаблоны" at bounding box center [62, 224] width 45 height 14
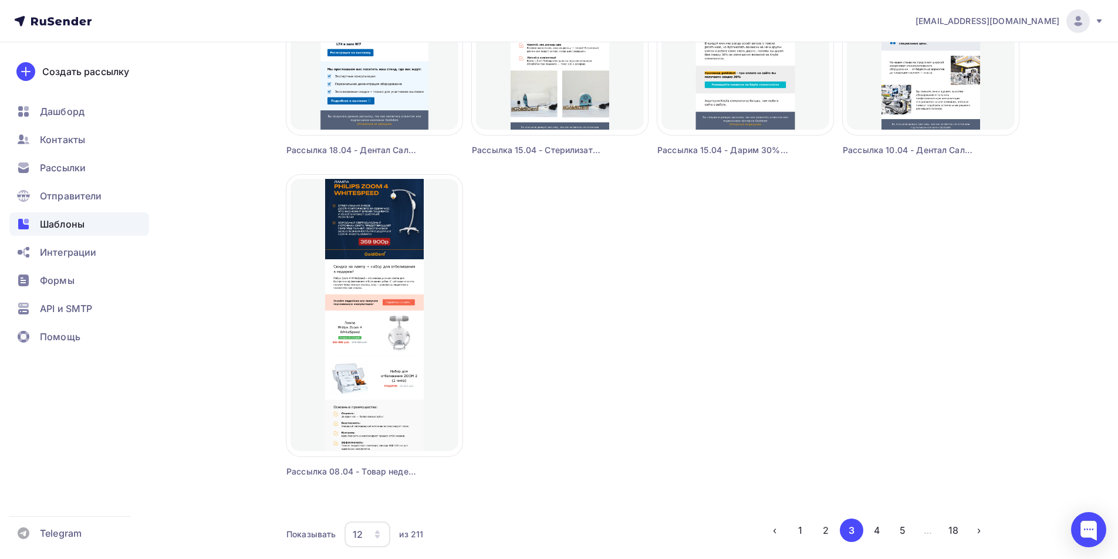
scroll to position [989, 0]
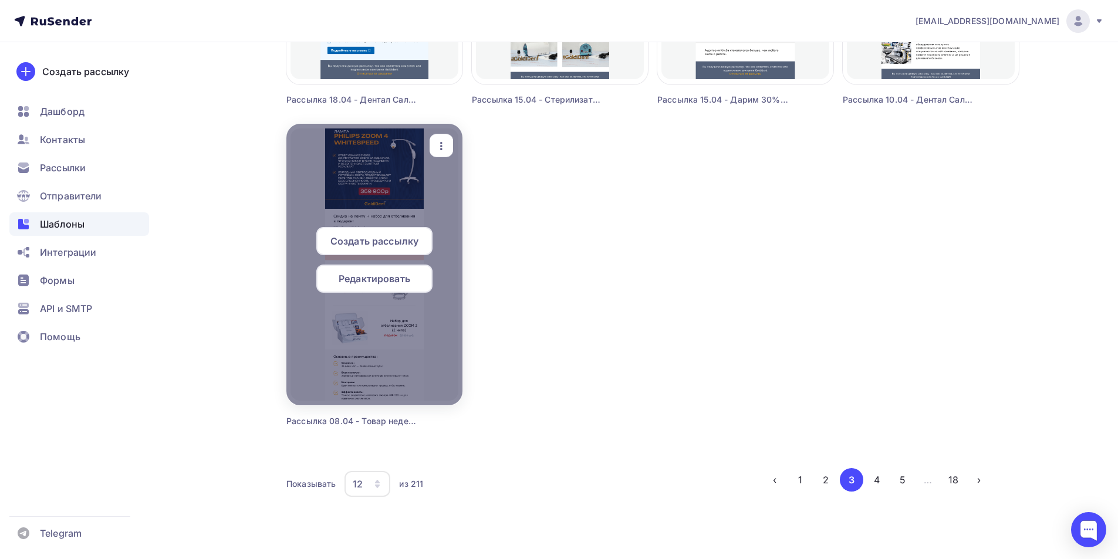
click at [389, 273] on span "Редактировать" at bounding box center [375, 279] width 72 height 14
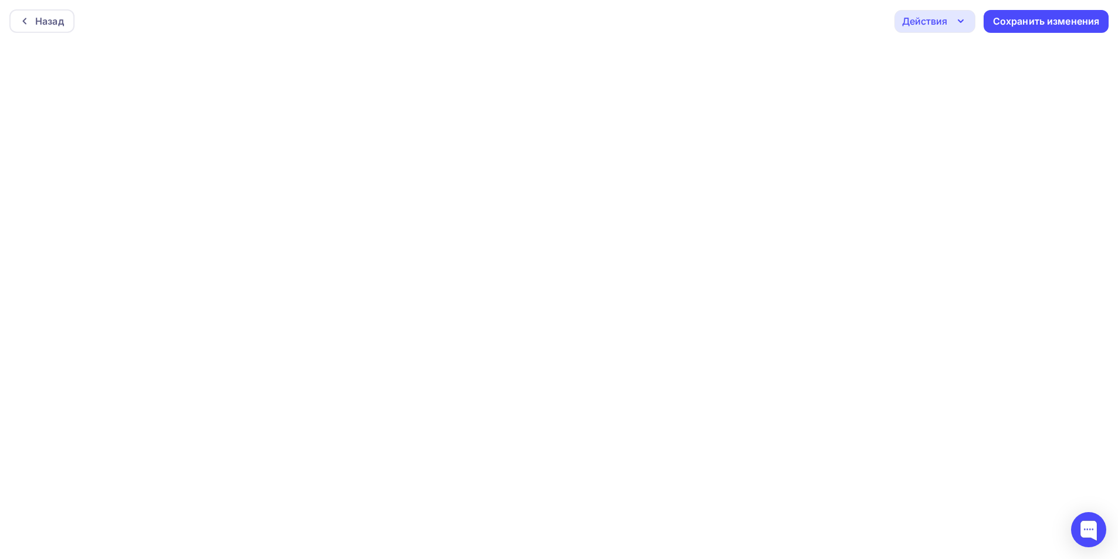
scroll to position [3, 0]
